Goal: Transaction & Acquisition: Purchase product/service

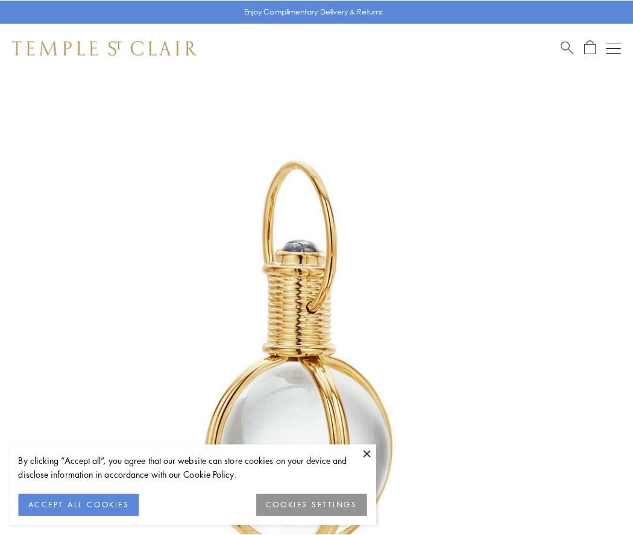
scroll to position [315, 0]
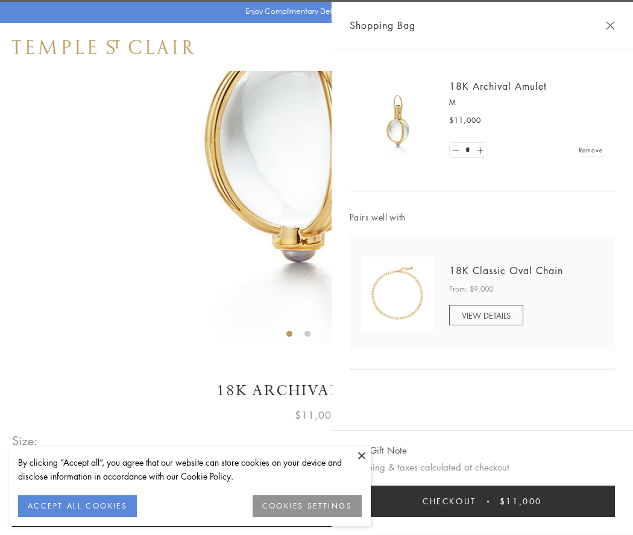
click at [482, 501] on button "Checkout $11,000" at bounding box center [481, 501] width 265 height 31
